Goal: Transaction & Acquisition: Purchase product/service

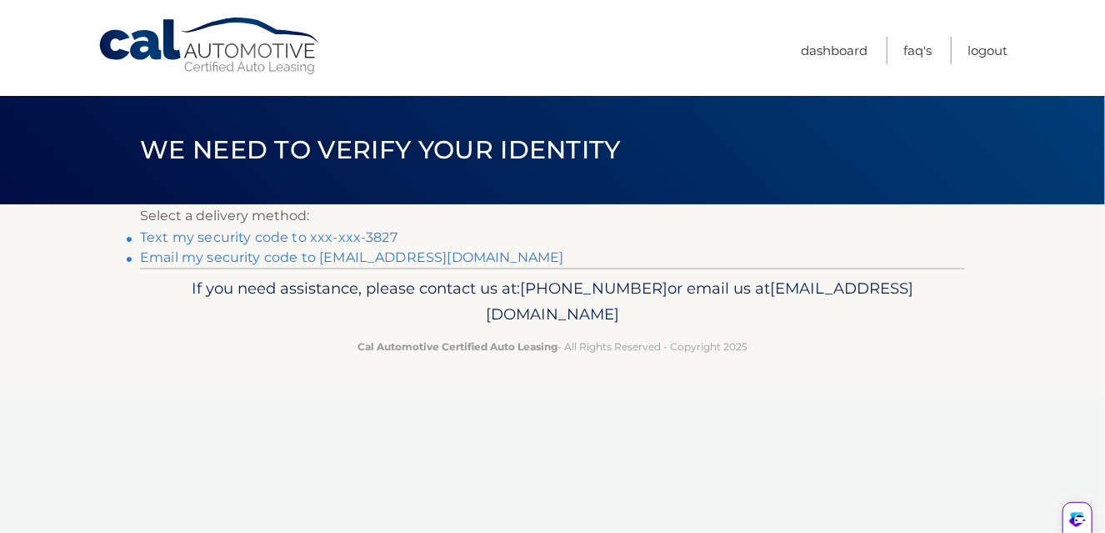
click at [379, 245] on link "Text my security code to xxx-xxx-3827" at bounding box center [269, 237] width 258 height 16
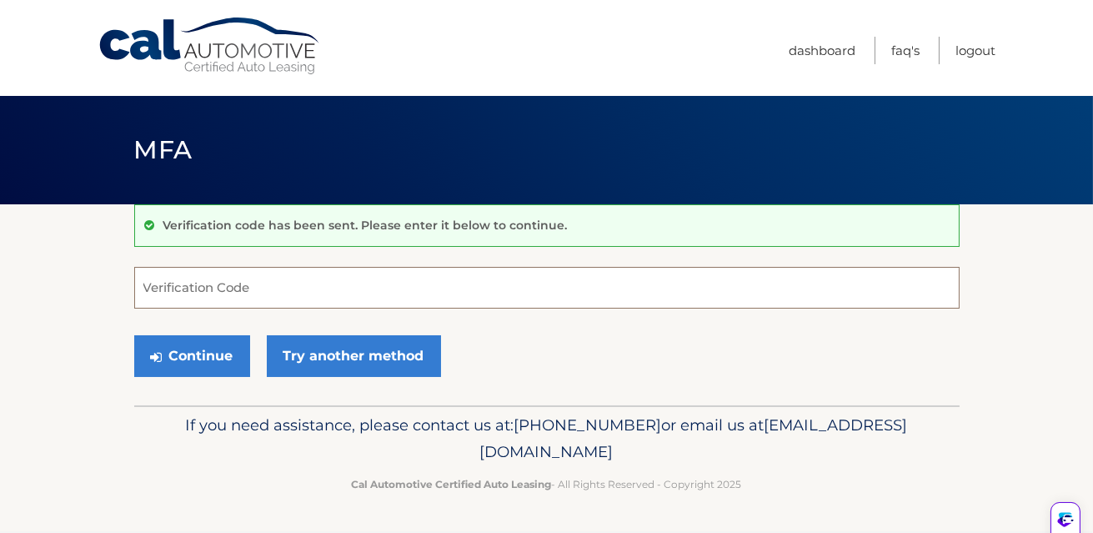
click at [237, 300] on input "Verification Code" at bounding box center [546, 288] width 825 height 42
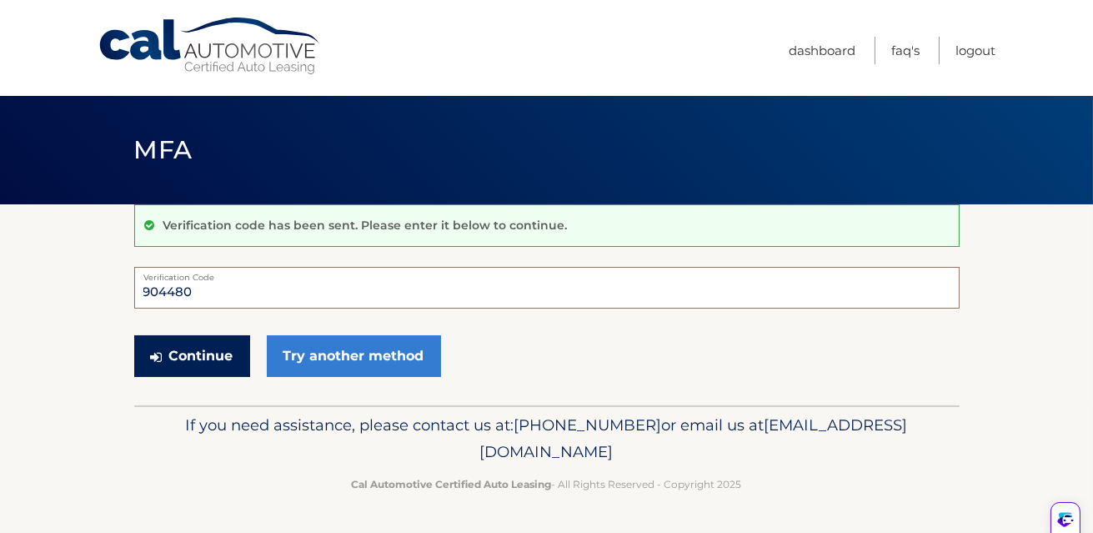
type input "904480"
click at [200, 374] on button "Continue" at bounding box center [192, 356] width 116 height 42
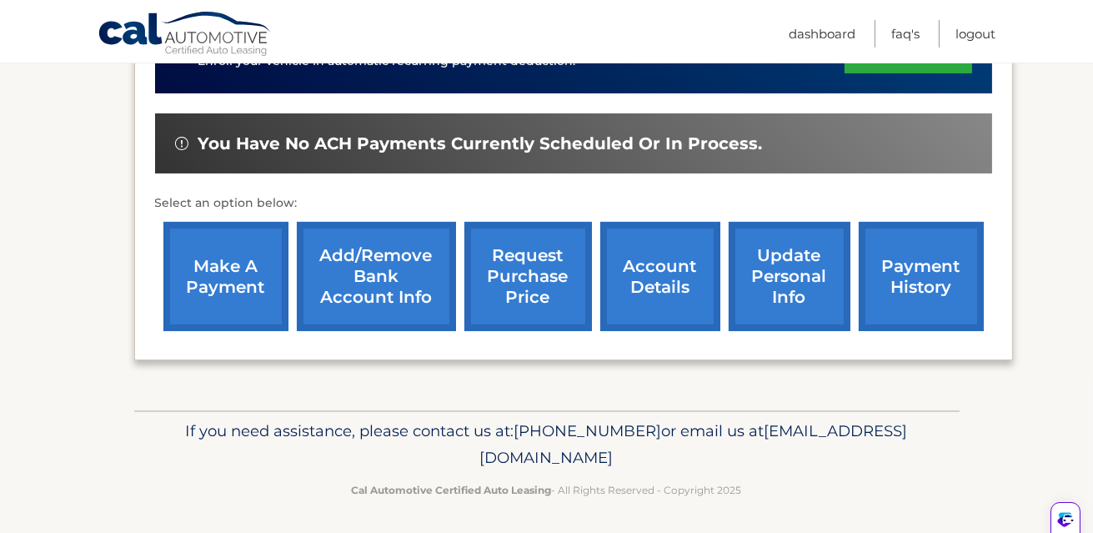
scroll to position [478, 0]
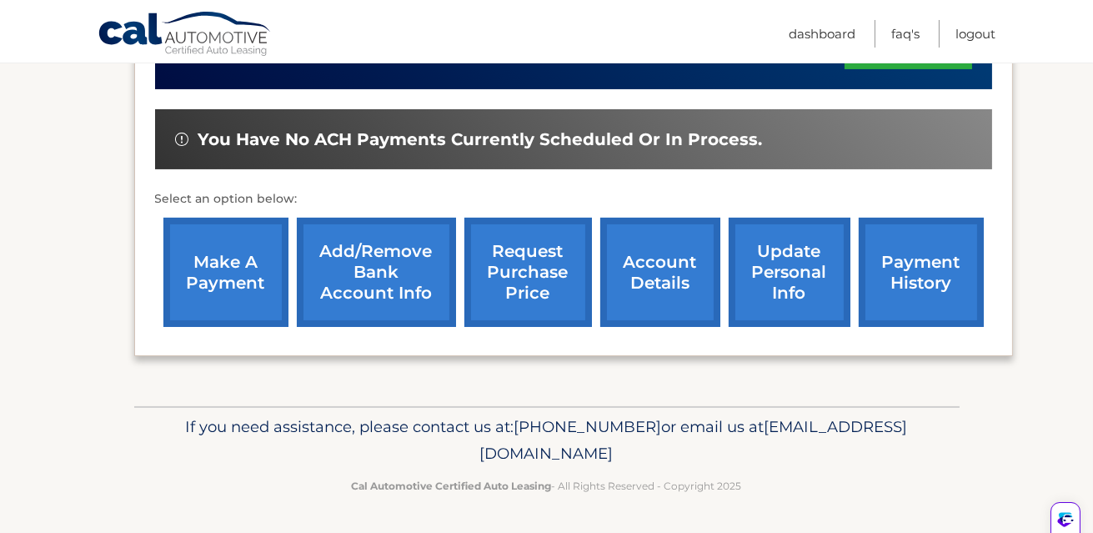
click at [218, 283] on link "make a payment" at bounding box center [225, 272] width 125 height 109
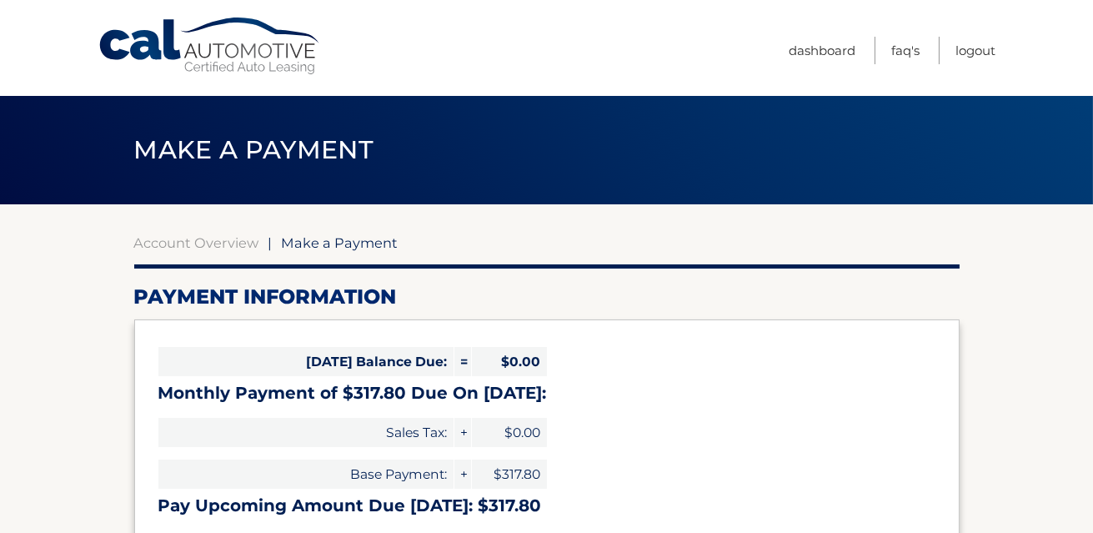
select select "NzBlZGQ1MmEtMzRmZC00M2E4LThiYmQtYWM5YTk0MzRjNjkz"
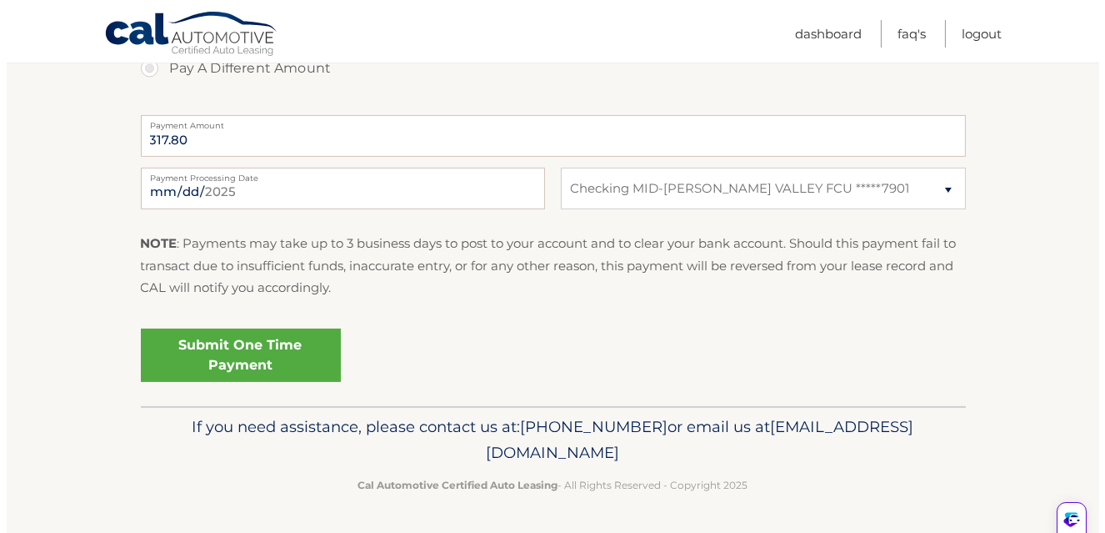
scroll to position [749, 0]
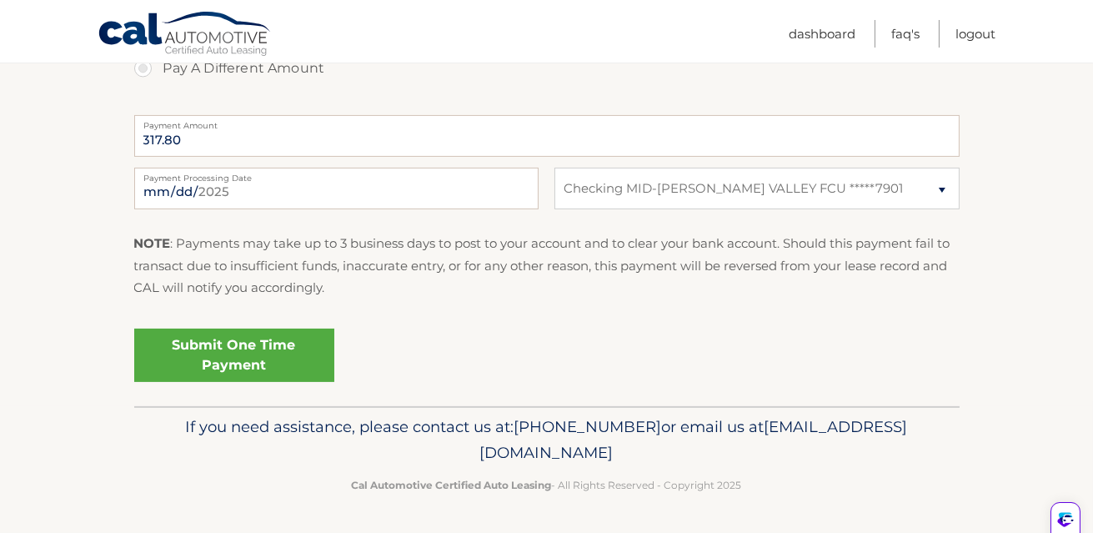
click at [273, 359] on link "Submit One Time Payment" at bounding box center [234, 354] width 200 height 53
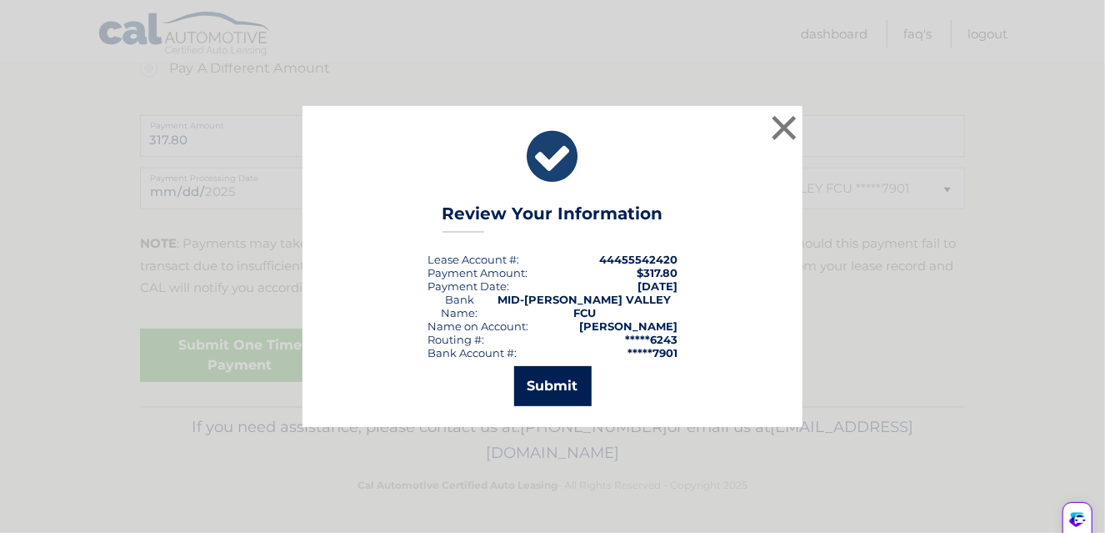
click at [564, 397] on button "Submit" at bounding box center [553, 386] width 78 height 40
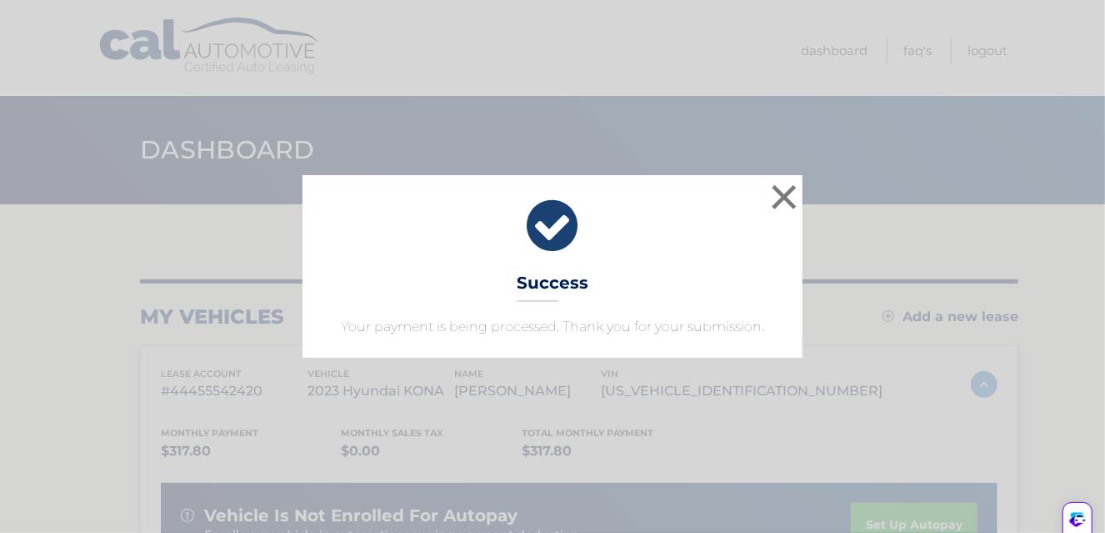
click at [554, 211] on icon at bounding box center [552, 226] width 458 height 60
click at [783, 183] on button "×" at bounding box center [784, 196] width 33 height 33
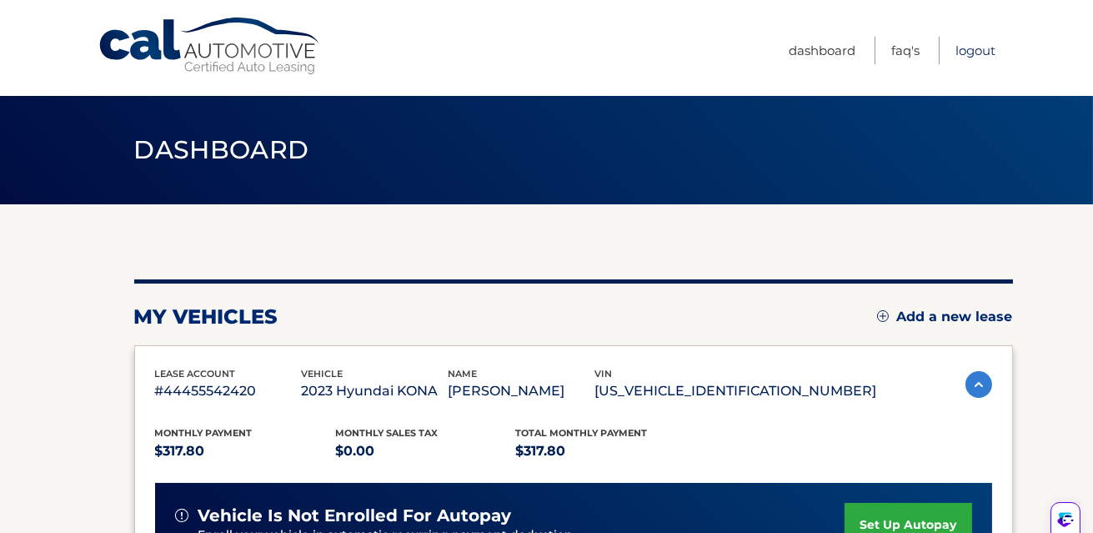
click at [968, 43] on link "Logout" at bounding box center [975, 51] width 40 height 28
